Goal: Contribute content: Add original content to the website for others to see

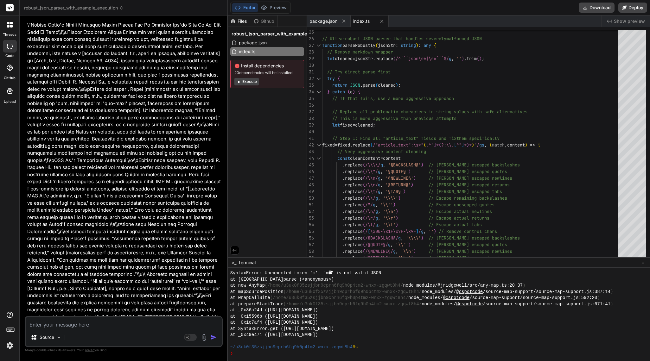
scroll to position [10929, 0]
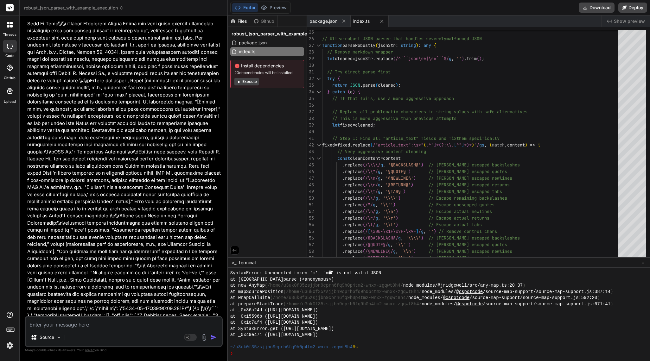
click at [70, 326] on textarea at bounding box center [124, 322] width 196 height 11
type textarea "r"
type textarea "x"
type textarea "re"
type textarea "x"
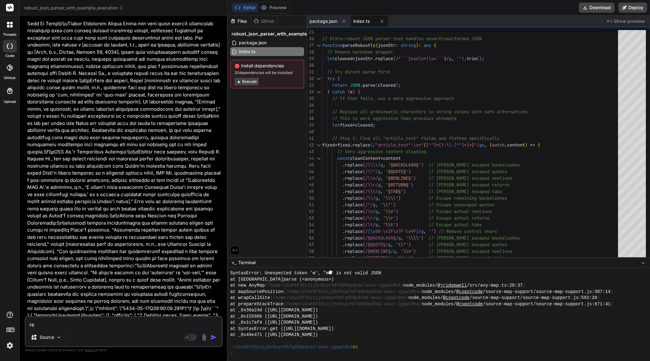
type textarea "ren"
type textarea "x"
type textarea "rend"
type textarea "x"
type textarea "[PERSON_NAME]"
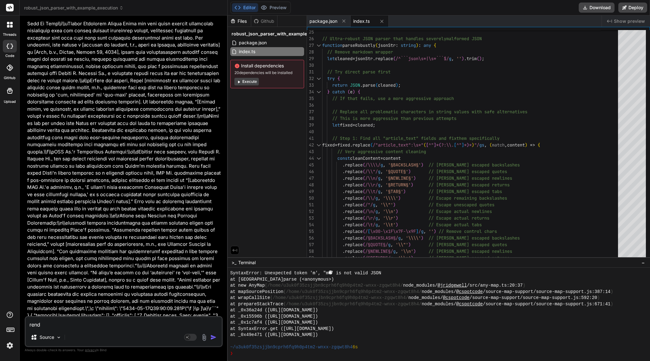
type textarea "x"
type textarea "render"
type textarea "x"
type textarea "render"
type textarea "x"
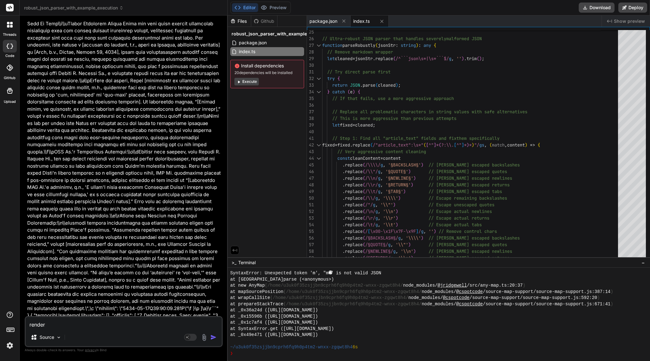
type textarea "render t"
type textarea "x"
type textarea "render th"
type textarea "x"
type textarea "render thi"
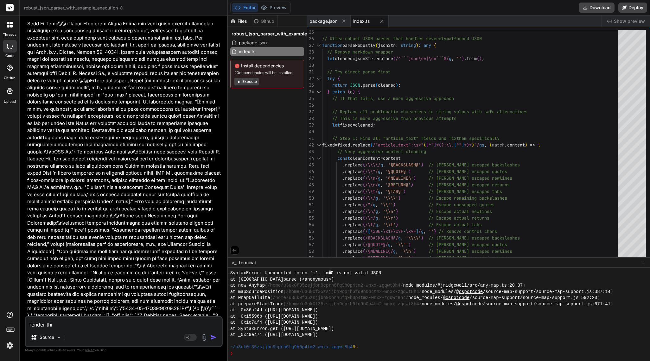
type textarea "x"
type textarea "render this"
type textarea "x"
type textarea "render this"
type textarea "x"
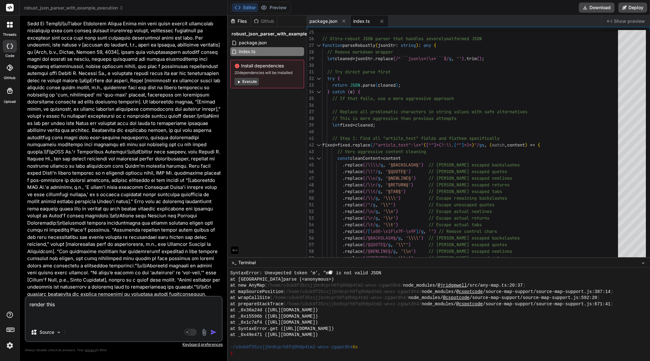
paste textarea "{ "htmlSnippet": "<!DOCTYPE html><html lang=\"en\"><head><meta charset=\"UTF-8\…"
type textarea "render this { "htmlSnippet": "<!DOCTYPE html><html lang=\"en\"><head><meta char…"
type textarea "x"
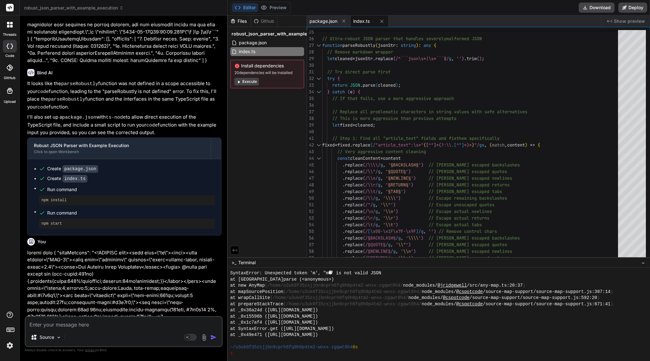
scroll to position [11225, 0]
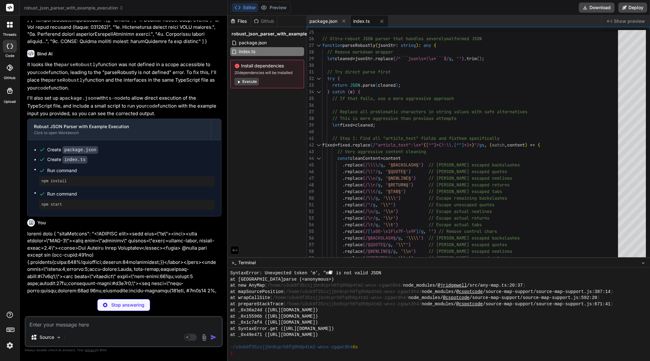
type textarea "x"
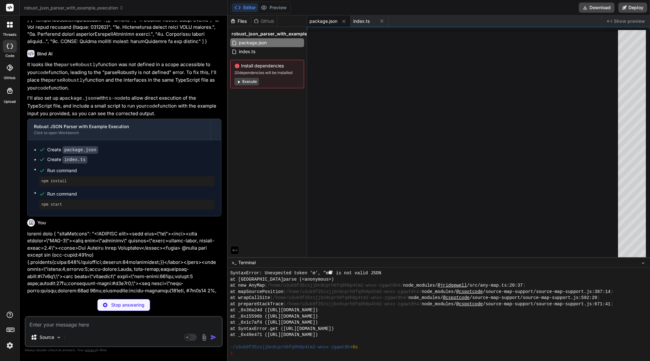
type textarea "}, "keywords": [], "author": "", "license": "ISC" }"
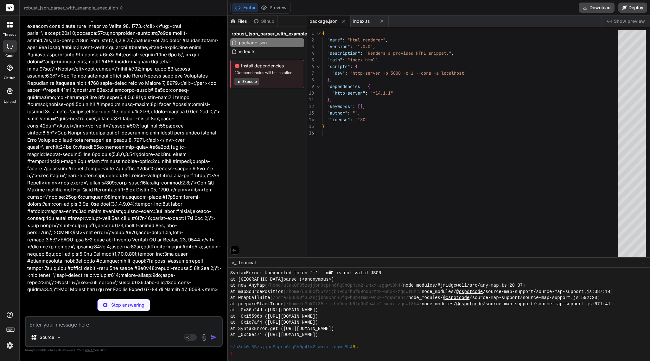
scroll to position [16301, 0]
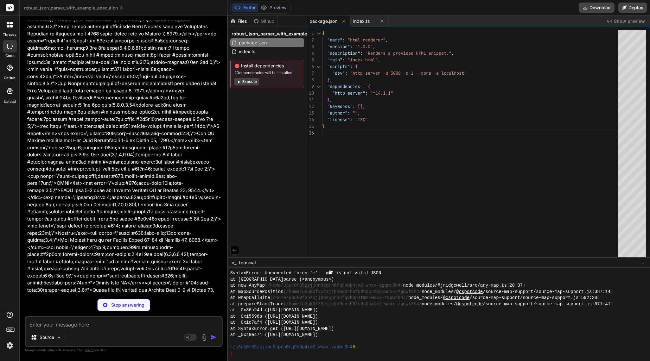
type textarea "x"
type textarea "accounting, legal, or other relevant areas. Prior to making any decisions or ta…"
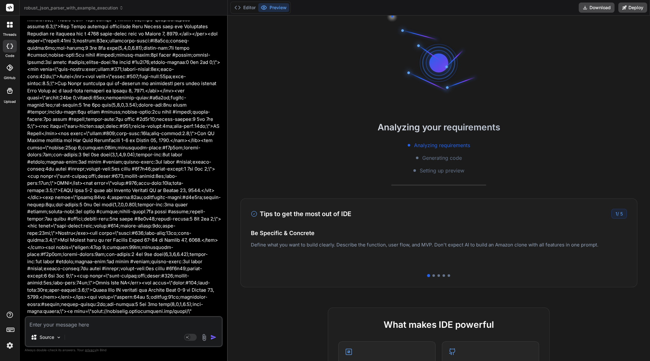
scroll to position [198, 0]
type textarea "x"
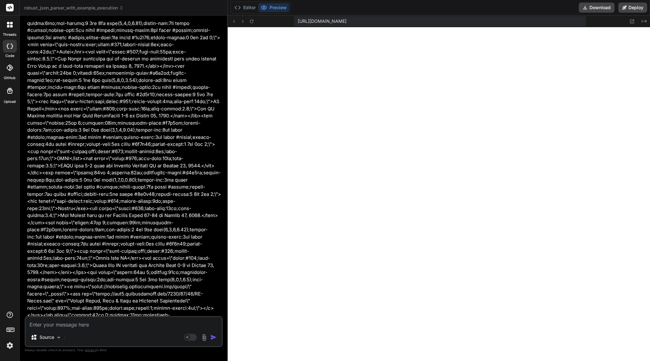
scroll to position [451, 0]
click at [73, 325] on textarea at bounding box center [124, 322] width 196 height 11
type textarea "r"
type textarea "x"
type textarea "re"
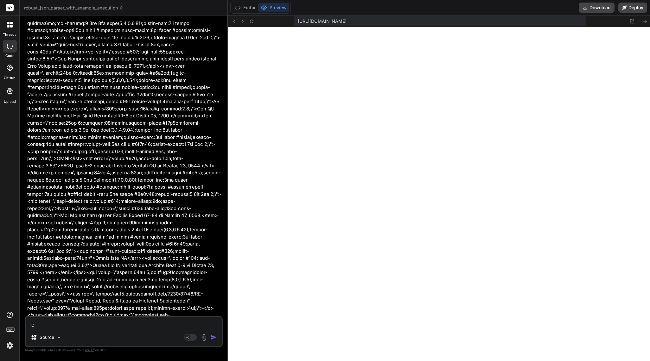
type textarea "x"
type textarea "ren"
type textarea "x"
type textarea "rend"
type textarea "x"
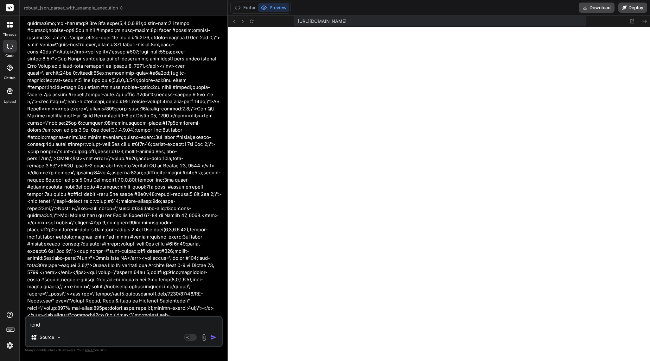
type textarea "[PERSON_NAME]"
type textarea "x"
type textarea "render"
type textarea "x"
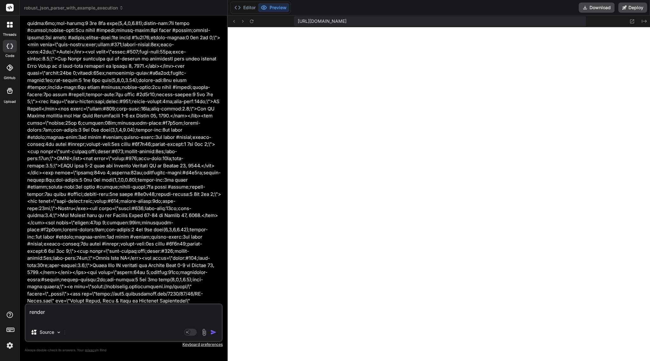
type textarea "render"
type textarea "x"
paste textarea "{ "htmlSnippet": "<!DOCTYPE html><html lang=\"en\"><head><meta charset=\"UTF-8\…"
type textarea "render { "htmlSnippet": "<!DOCTYPE html><html lang=\"en\"><head><meta charset=\…"
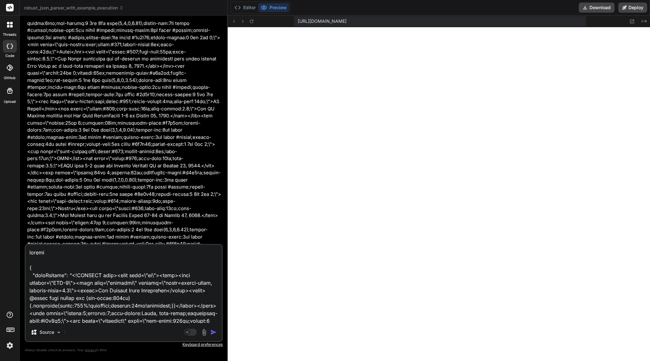
scroll to position [5661, 0]
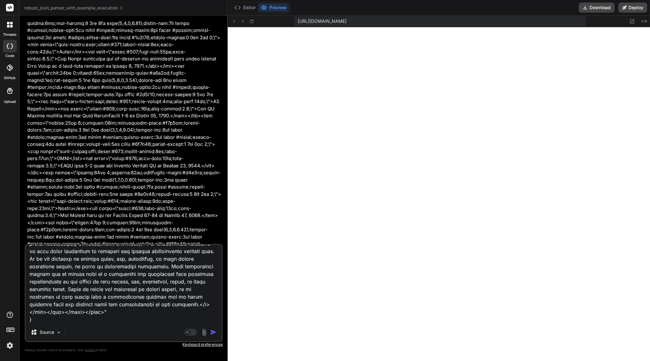
type textarea "x"
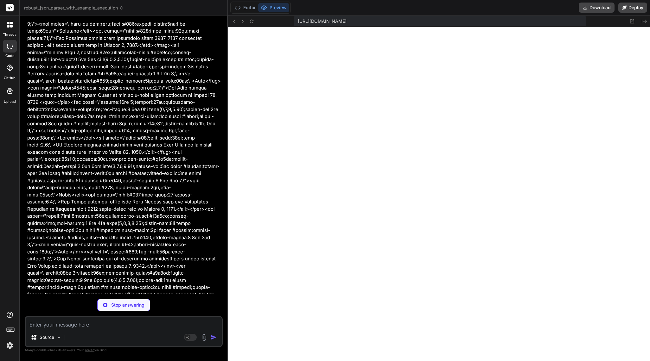
scroll to position [21031, 0]
type textarea "x"
type textarea "}, "keywords": [], "author": "", "license": "ISC" }"
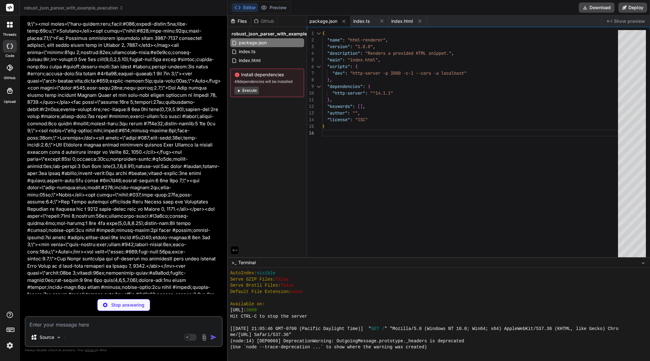
scroll to position [21091, 0]
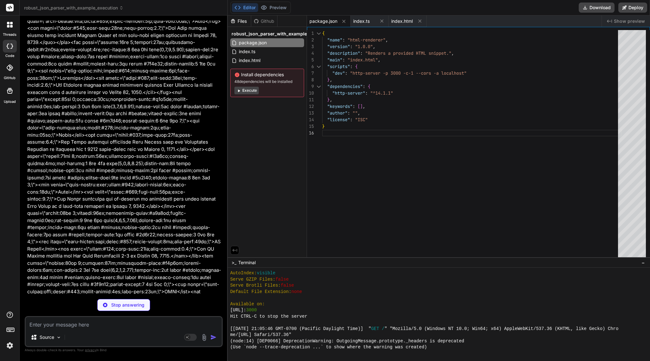
type textarea "x"
type textarea "e legal, tax, accounting, or real estate investment advice, or serve as profess…"
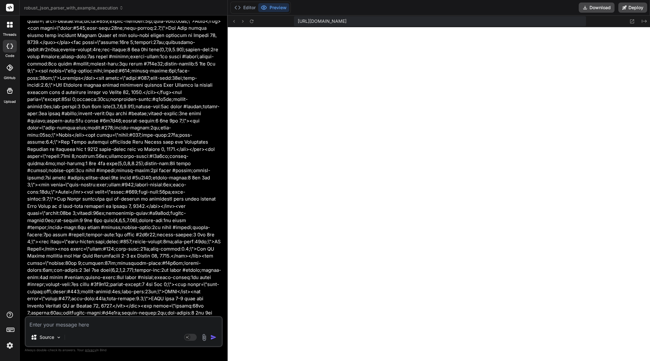
scroll to position [21115, 0]
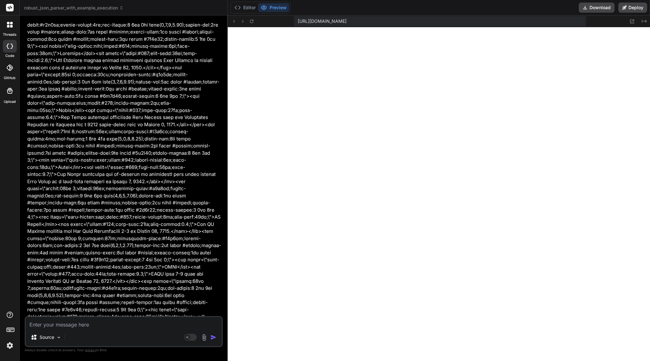
type textarea "x"
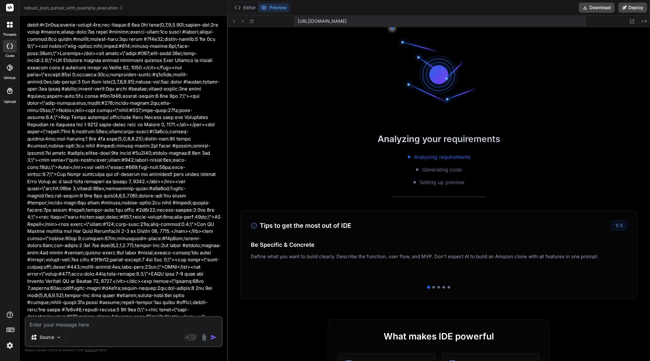
scroll to position [883, 0]
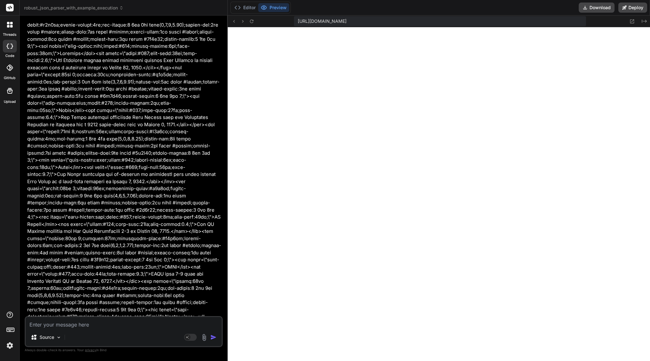
click at [75, 323] on textarea at bounding box center [124, 322] width 196 height 11
type textarea "r"
type textarea "x"
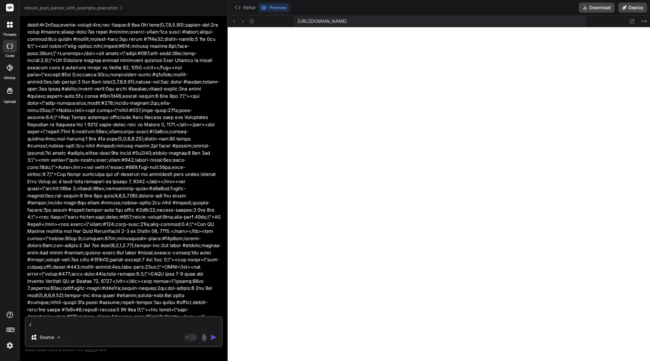
type textarea "re"
type textarea "x"
type textarea "ren"
type textarea "x"
type textarea "rend"
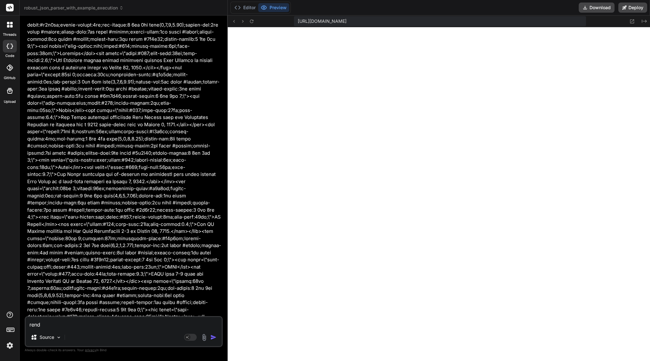
type textarea "x"
type textarea "[PERSON_NAME]"
type textarea "x"
type textarea "render"
type textarea "x"
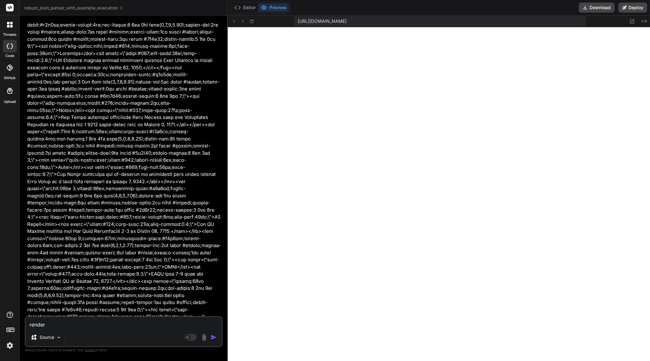
type textarea "render"
type textarea "x"
type textarea "render"
type textarea "x"
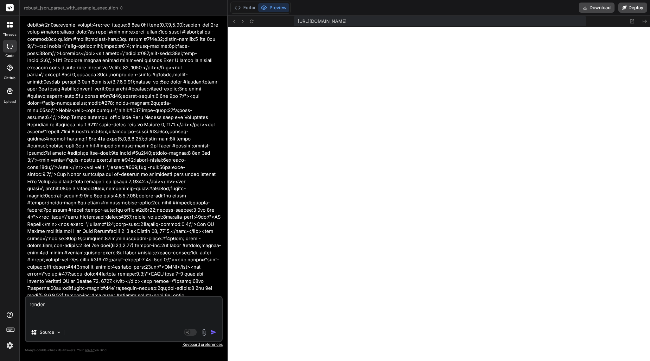
paste textarea "{ "htmlSnippet": "<!DOCTYPE html><html lang=\"en\"><head><meta charset=\"UTF-8\…"
type textarea "render { "htmlSnippet": "<!DOCTYPE html><html lang=\"en\"><head><meta charset=\…"
type textarea "x"
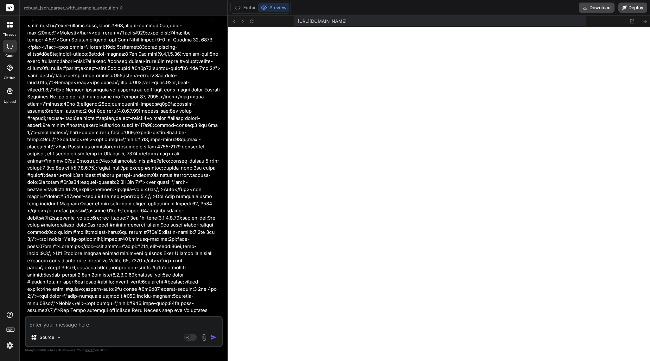
scroll to position [25828, 0]
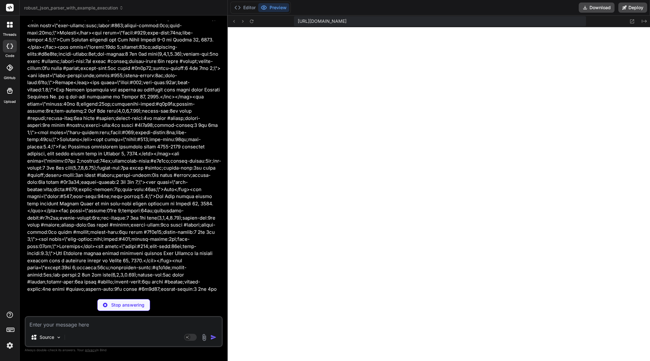
type textarea "x"
type textarea "}, "keywords": [], "author": "", "license": "ISC" }"
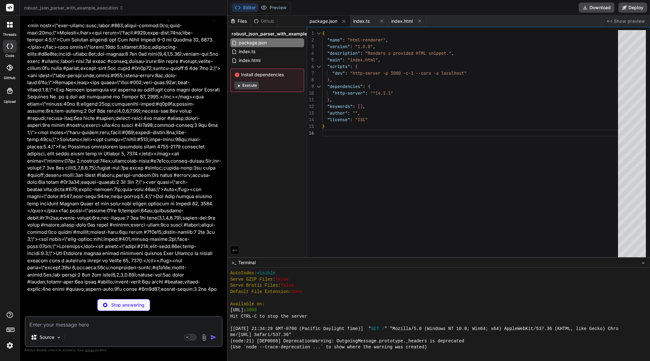
type textarea "x"
type textarea "e legal, tax, accounting, or real estate investment advice, or serve as profess…"
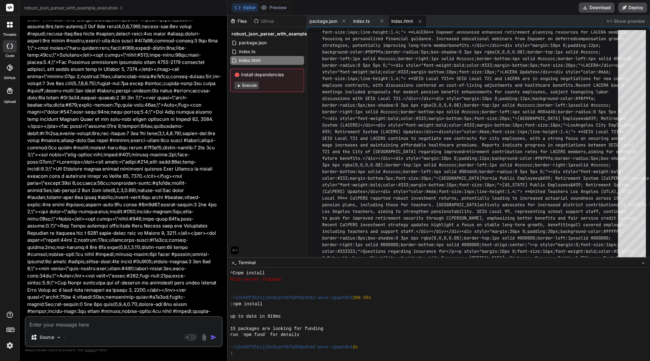
scroll to position [994, 0]
type textarea "x"
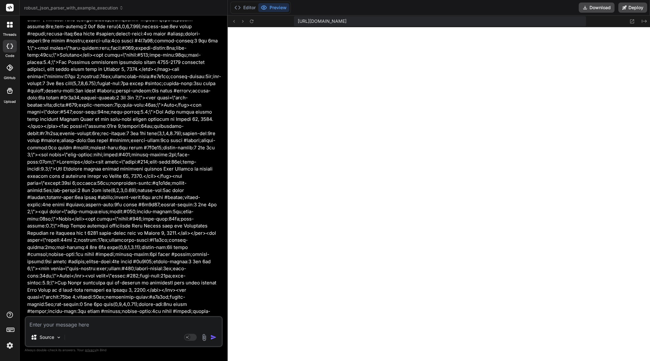
scroll to position [1223, 0]
